Goal: Find specific page/section: Find specific page/section

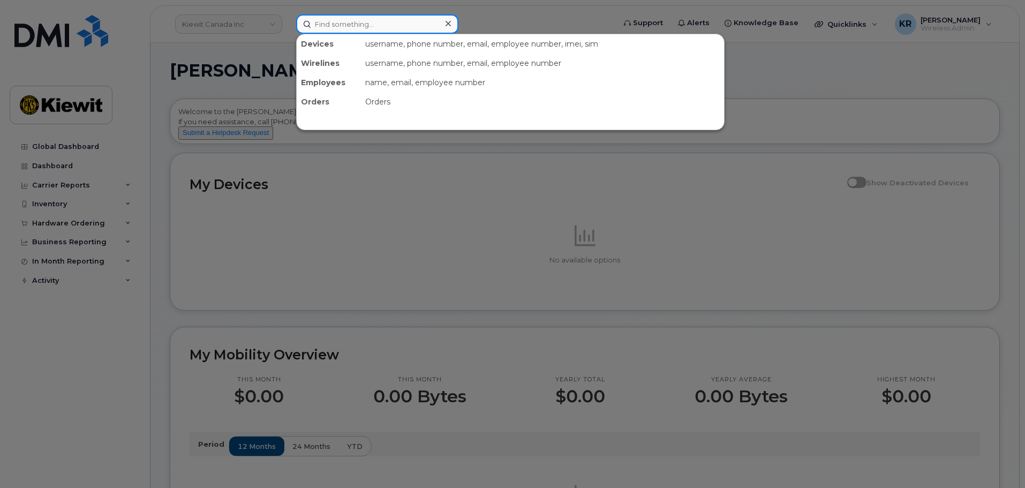
click at [342, 23] on input at bounding box center [377, 23] width 162 height 19
click at [266, 24] on div at bounding box center [512, 244] width 1025 height 488
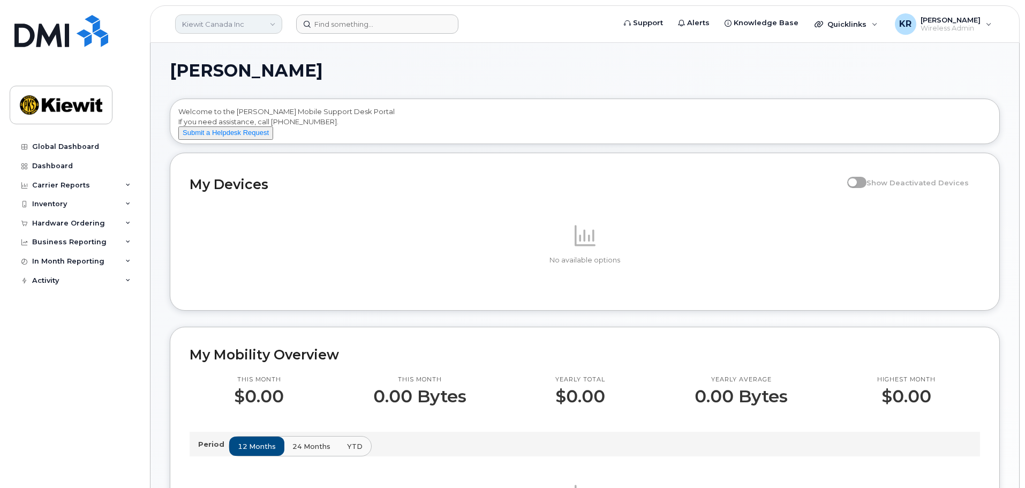
click at [271, 25] on link "Kiewit Canada Inc" at bounding box center [228, 23] width 107 height 19
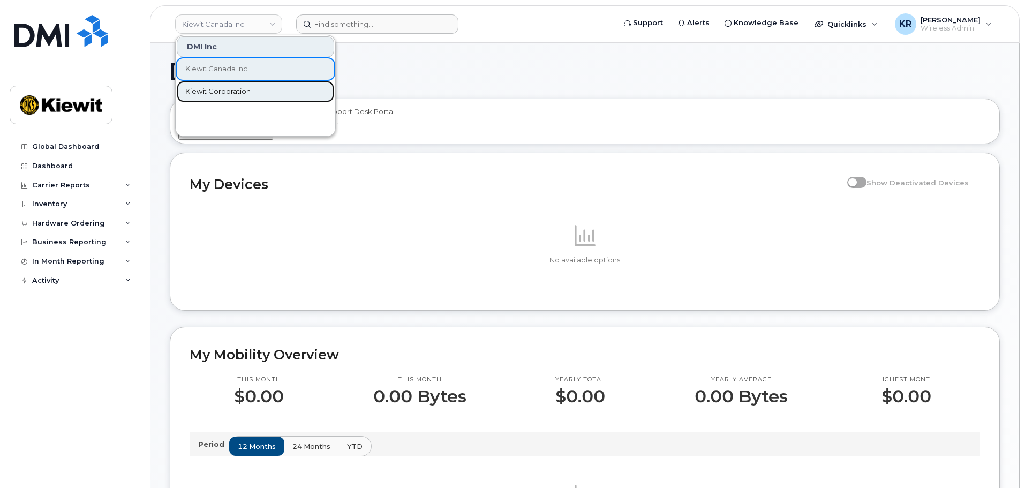
click at [240, 88] on span "Kiewit Corporation" at bounding box center [217, 91] width 65 height 11
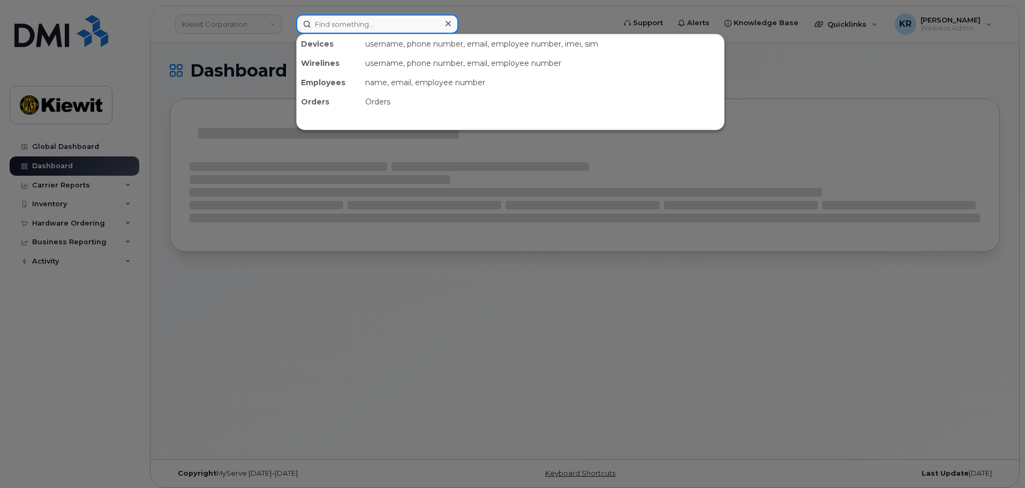
click at [361, 24] on input at bounding box center [377, 23] width 162 height 19
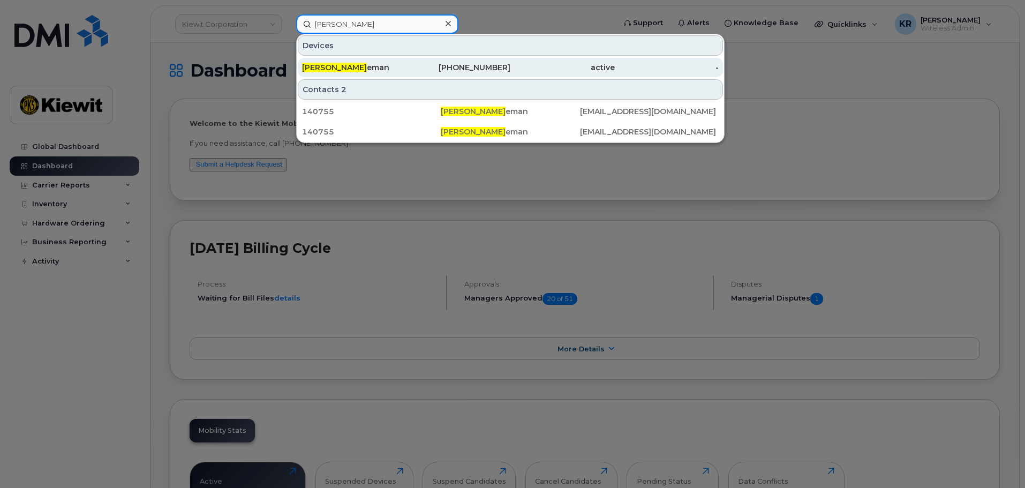
type input "derrek frees"
click at [377, 69] on div "Derrek Frees eman" at bounding box center [354, 67] width 104 height 11
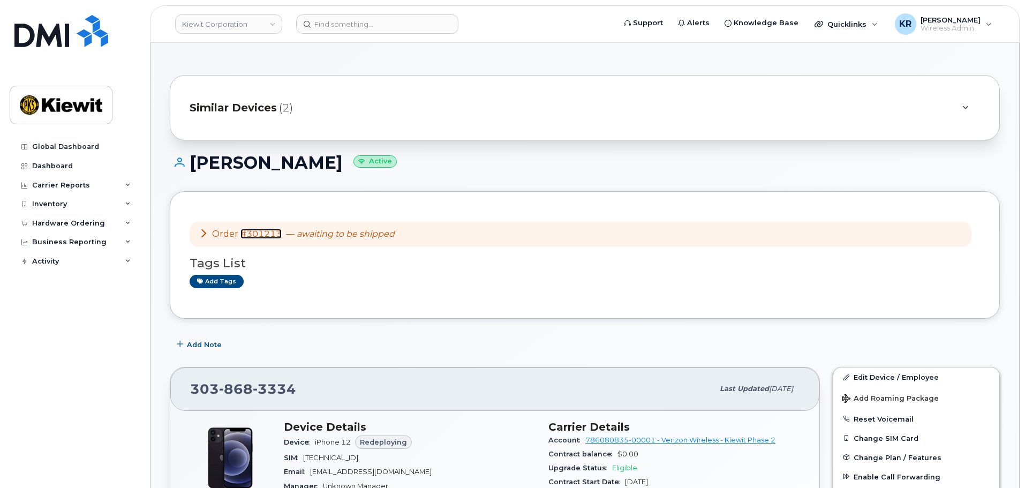
click at [261, 234] on link "#301213" at bounding box center [261, 234] width 41 height 10
